Goal: Task Accomplishment & Management: Complete application form

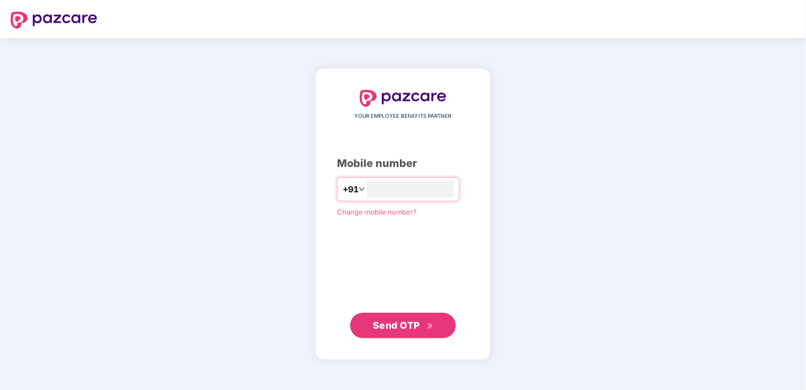
type input "**********"
click at [416, 320] on span "Send OTP" at bounding box center [396, 325] width 47 height 11
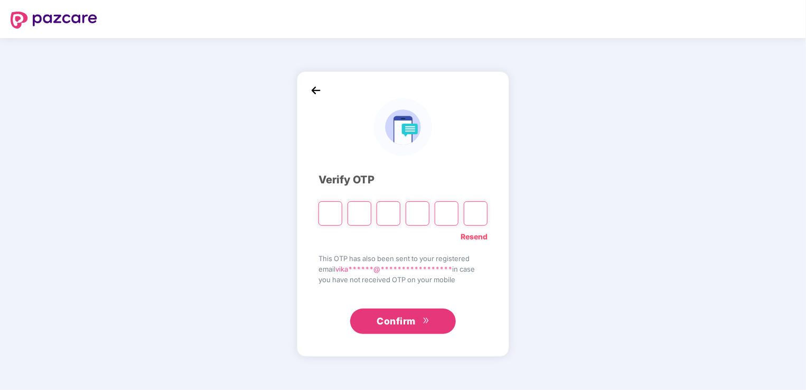
type input "*"
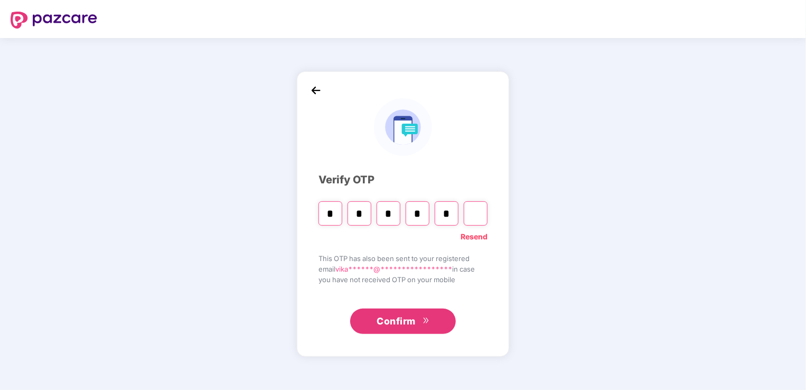
type input "*"
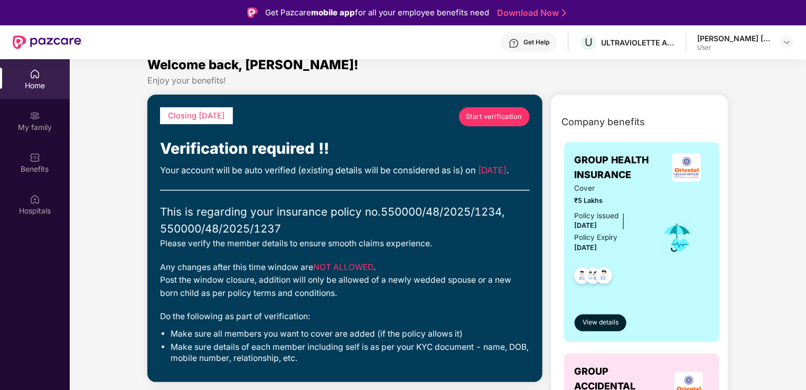
scroll to position [12, 0]
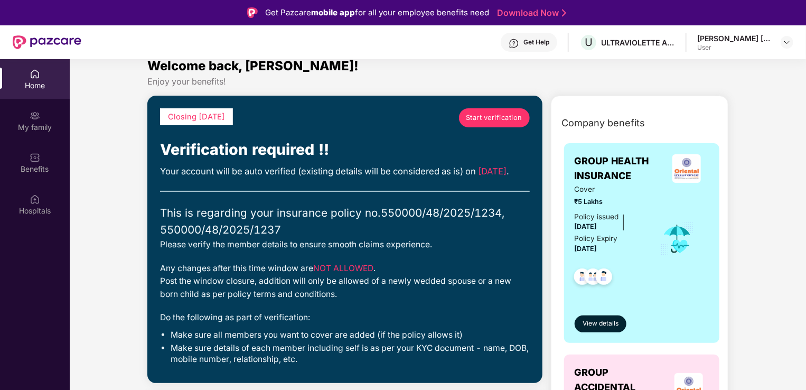
click at [491, 115] on span "Start verification" at bounding box center [494, 118] width 57 height 11
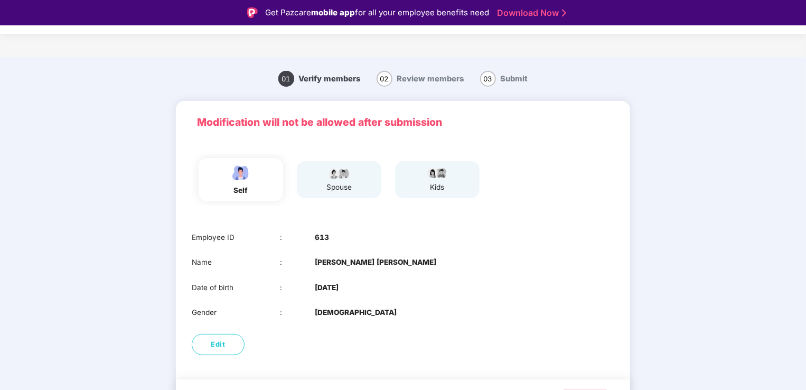
click at [356, 178] on div "spouse" at bounding box center [339, 179] width 85 height 37
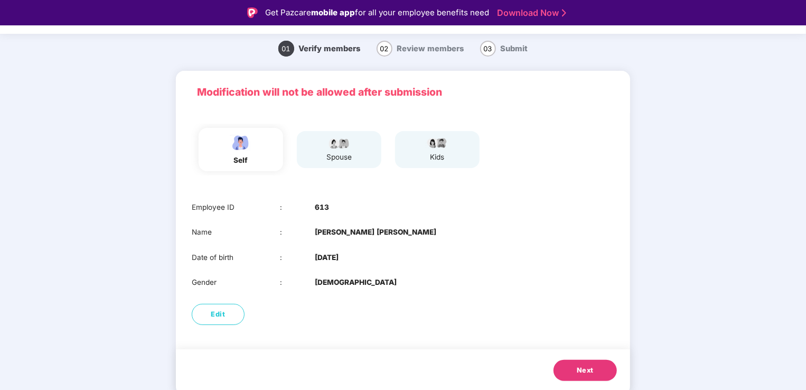
scroll to position [30, 0]
click at [584, 366] on span "Next" at bounding box center [585, 371] width 17 height 11
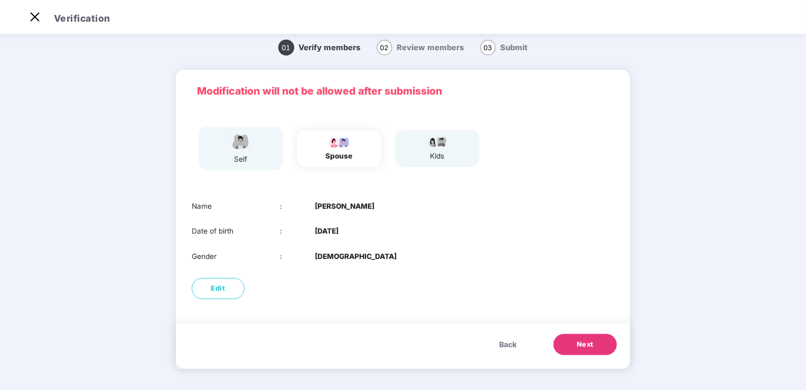
scroll to position [5, 0]
click at [584, 365] on div "Back Next" at bounding box center [403, 346] width 454 height 45
click at [585, 339] on button "Next" at bounding box center [585, 344] width 63 height 21
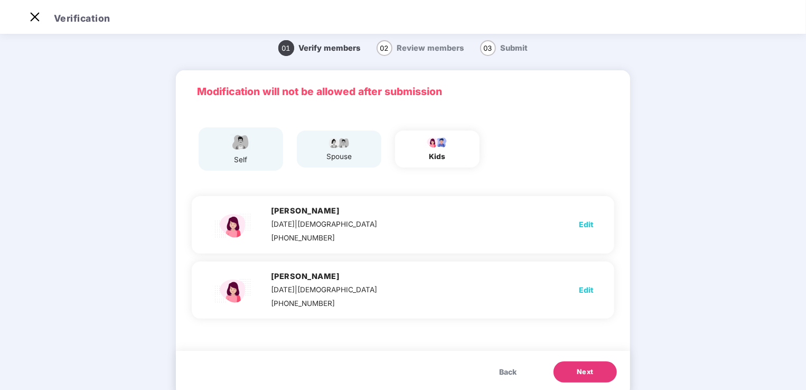
click at [585, 377] on span "Next" at bounding box center [585, 372] width 17 height 11
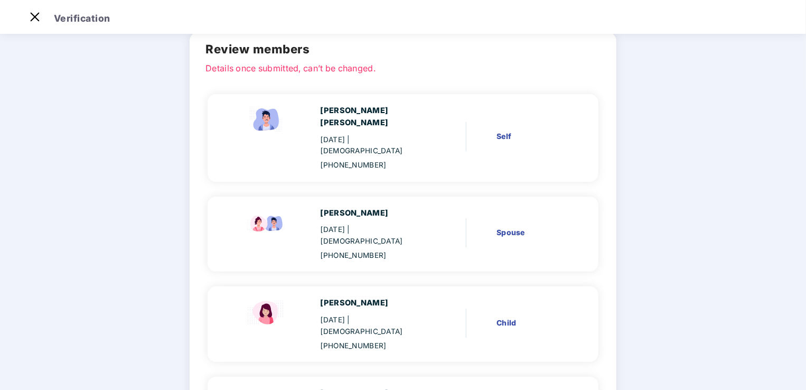
scroll to position [55, 0]
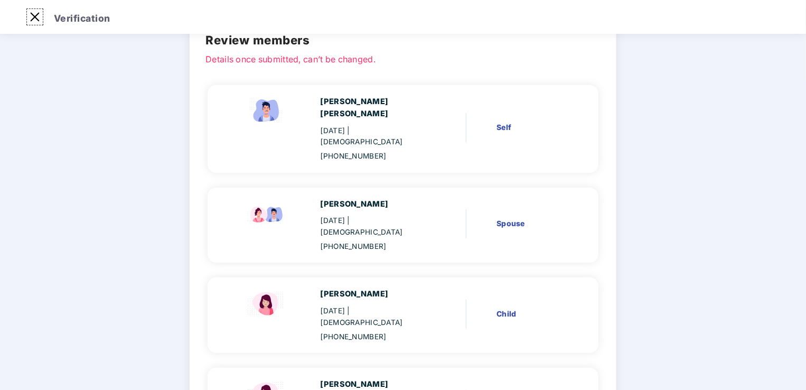
click at [38, 14] on img at bounding box center [34, 16] width 17 height 17
